Goal: Task Accomplishment & Management: Manage account settings

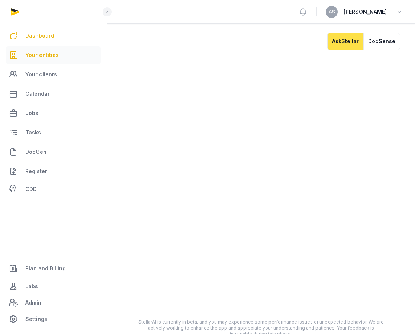
click at [52, 55] on span "Your entities" at bounding box center [41, 55] width 33 height 9
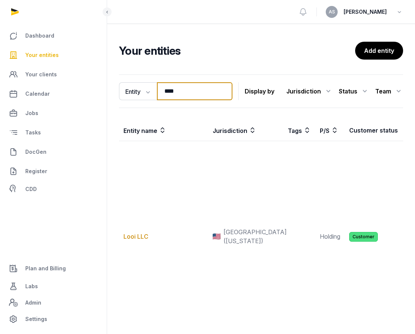
drag, startPoint x: 183, startPoint y: 99, endPoint x: 159, endPoint y: 94, distance: 23.9
click at [160, 94] on input "****" at bounding box center [194, 91] width 75 height 18
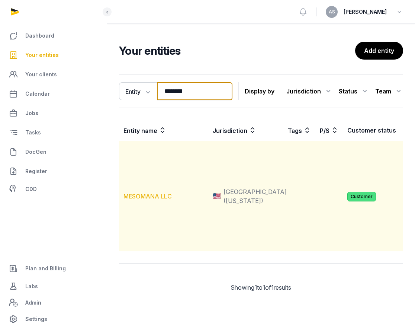
type input "********"
click at [158, 200] on link "MESOMANA LLC" at bounding box center [147, 195] width 48 height 7
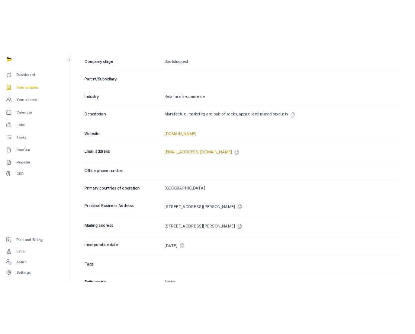
scroll to position [293, 0]
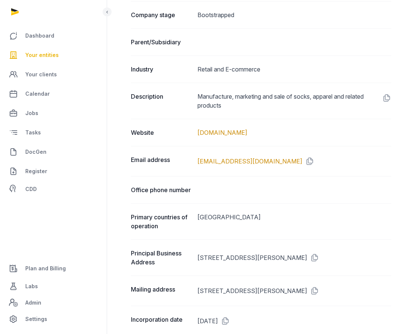
click at [329, 146] on dl "Entity name MESOMANA LLC Doing business as Jurisdiction [GEOGRAPHIC_DATA] ([US_…" at bounding box center [261, 227] width 260 height 816
click at [329, 146] on div "Email address [EMAIL_ADDRESS][DOMAIN_NAME]" at bounding box center [261, 161] width 260 height 30
click at [83, 189] on link "CDD" at bounding box center [53, 188] width 95 height 15
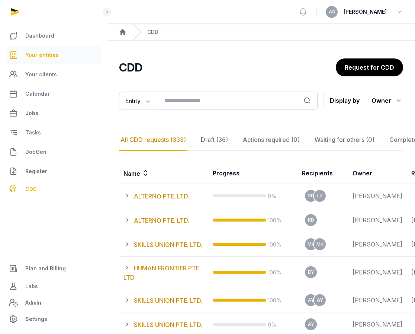
click at [49, 54] on span "Your entities" at bounding box center [41, 55] width 33 height 9
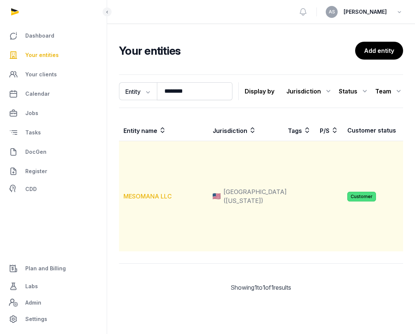
click at [153, 200] on link "MESOMANA LLC" at bounding box center [147, 195] width 48 height 7
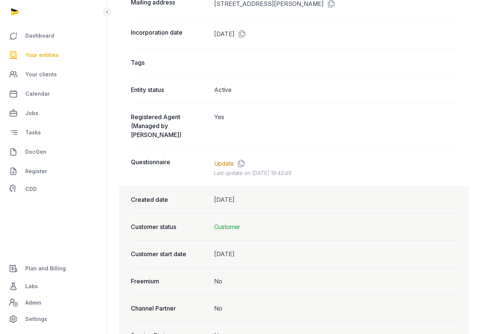
scroll to position [575, 0]
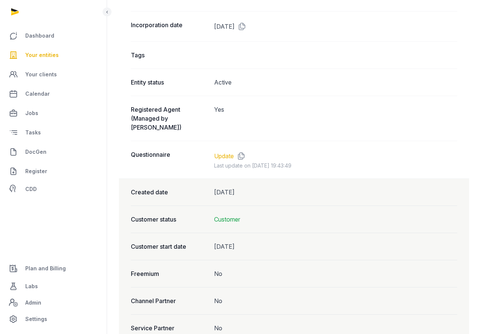
click at [225, 151] on link "Update" at bounding box center [224, 155] width 20 height 9
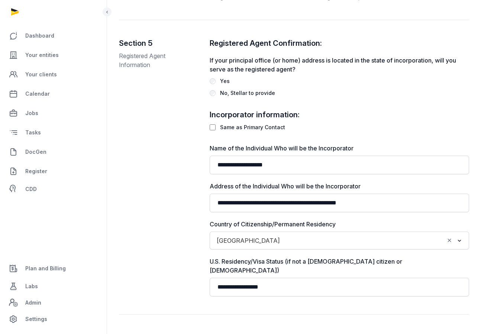
scroll to position [756, 0]
click at [344, 94] on div "**********" at bounding box center [340, 167] width 260 height 258
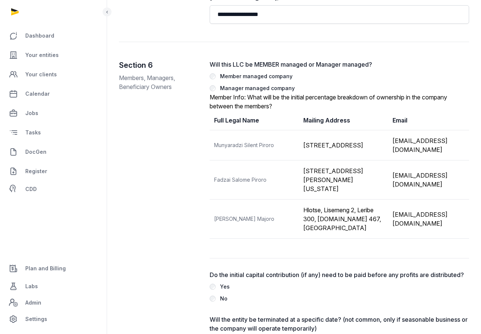
scroll to position [1028, 0]
click at [344, 111] on th "Mailing Address" at bounding box center [343, 121] width 89 height 20
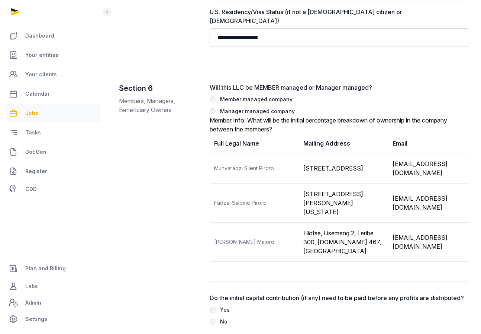
scroll to position [996, 0]
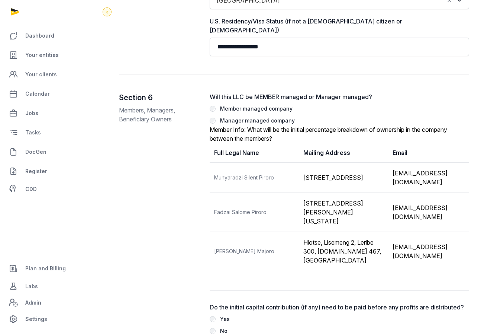
click at [108, 12] on icon at bounding box center [107, 11] width 6 height 9
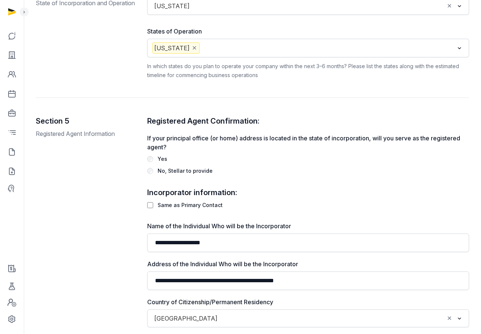
scroll to position [667, 0]
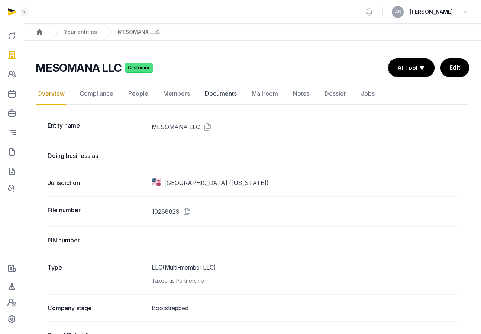
click at [211, 93] on link "Documents" at bounding box center [220, 94] width 35 height 22
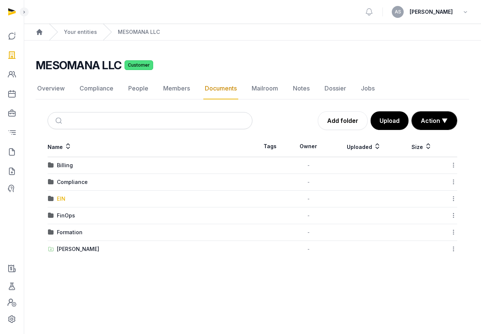
click at [62, 198] on div "EIN" at bounding box center [61, 198] width 9 height 7
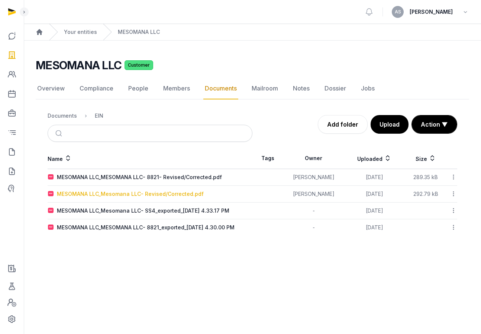
click at [150, 193] on div "MESOMANA LLC_Mesomana LLC- Revised/Corrected.pdf" at bounding box center [130, 193] width 147 height 7
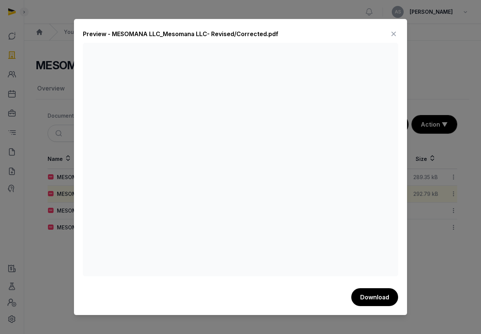
click at [395, 31] on icon at bounding box center [393, 34] width 9 height 12
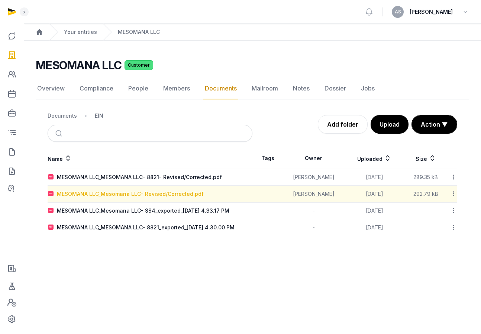
click at [149, 193] on div "MESOMANA LLC_Mesomana LLC- Revised/Corrected.pdf" at bounding box center [130, 193] width 147 height 7
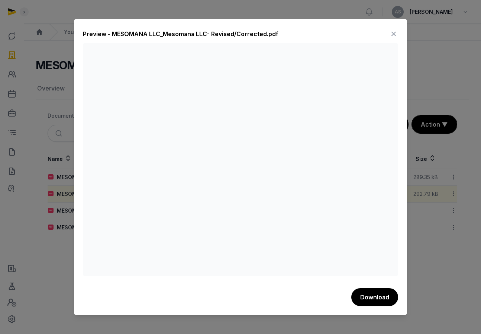
click at [393, 32] on icon at bounding box center [393, 34] width 9 height 12
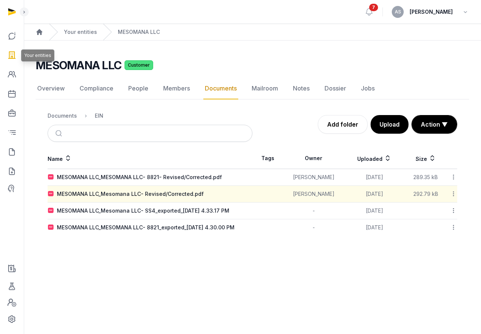
click at [14, 53] on icon at bounding box center [11, 55] width 9 height 12
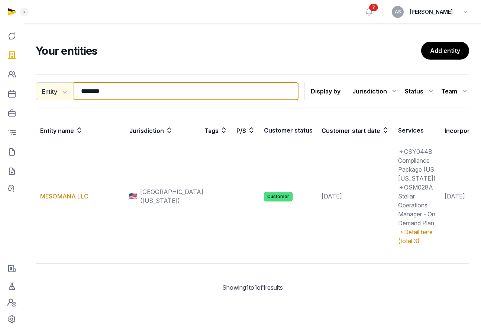
drag, startPoint x: 122, startPoint y: 93, endPoint x: 56, endPoint y: 87, distance: 65.7
click at [56, 89] on div "Entity Entity People Tags Services ******** Search" at bounding box center [167, 91] width 263 height 18
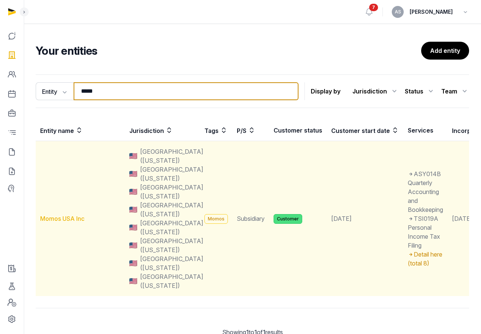
type input "*****"
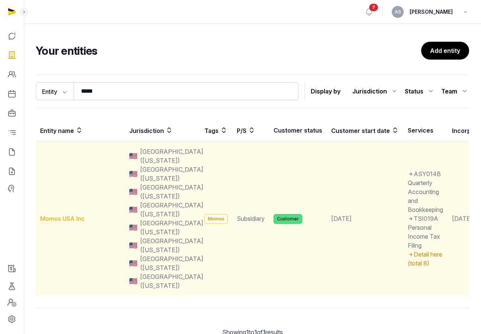
click at [57, 218] on link "Momos USA Inc" at bounding box center [62, 218] width 44 height 7
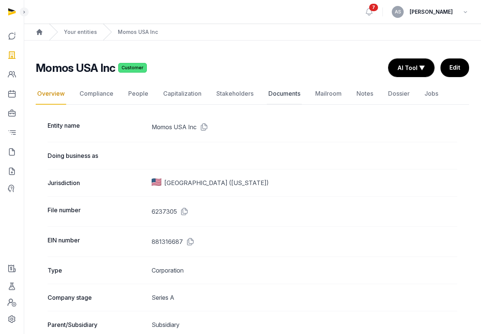
click at [277, 96] on link "Documents" at bounding box center [284, 94] width 35 height 22
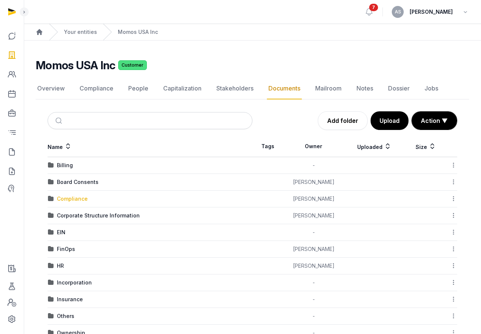
click at [80, 200] on div "Compliance" at bounding box center [72, 198] width 31 height 7
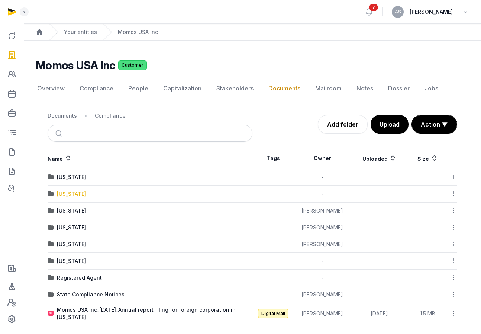
click at [68, 191] on div "[US_STATE]" at bounding box center [71, 193] width 29 height 7
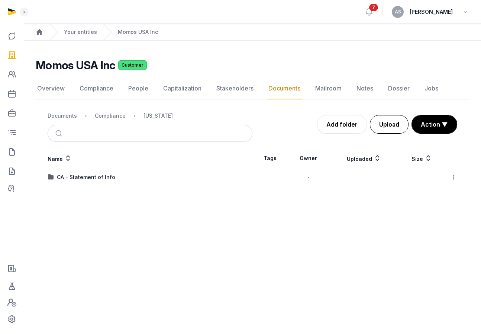
click at [378, 125] on button "Upload" at bounding box center [389, 124] width 39 height 19
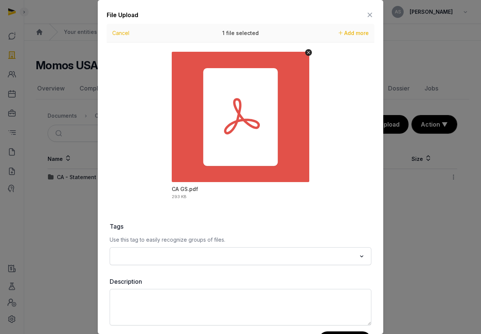
scroll to position [30, 0]
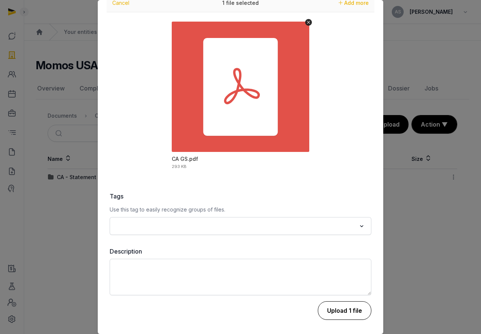
click at [342, 306] on button "Upload 1 file" at bounding box center [345, 310] width 54 height 19
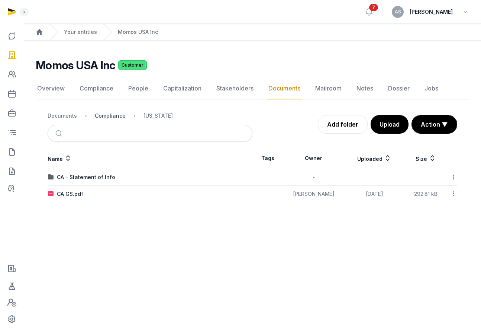
click at [107, 117] on div "Compliance" at bounding box center [110, 115] width 31 height 7
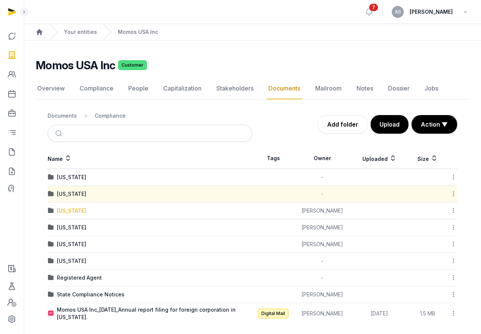
click at [74, 211] on div "[US_STATE]" at bounding box center [71, 210] width 29 height 7
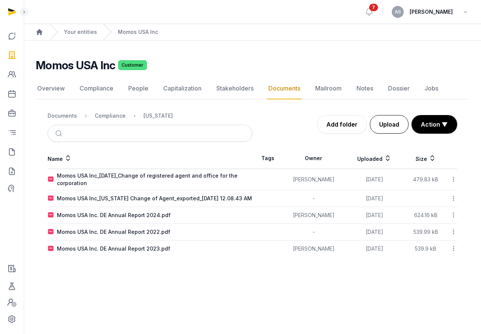
click at [386, 123] on button "Upload" at bounding box center [389, 124] width 39 height 19
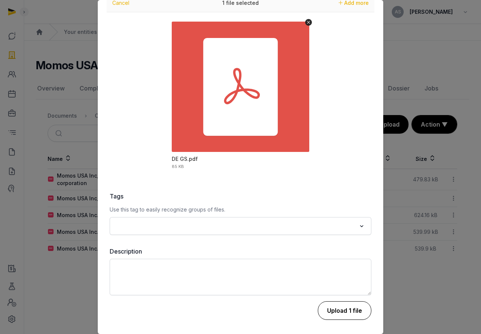
click at [349, 312] on button "Upload 1 file" at bounding box center [345, 310] width 54 height 19
